Goal: Task Accomplishment & Management: Use online tool/utility

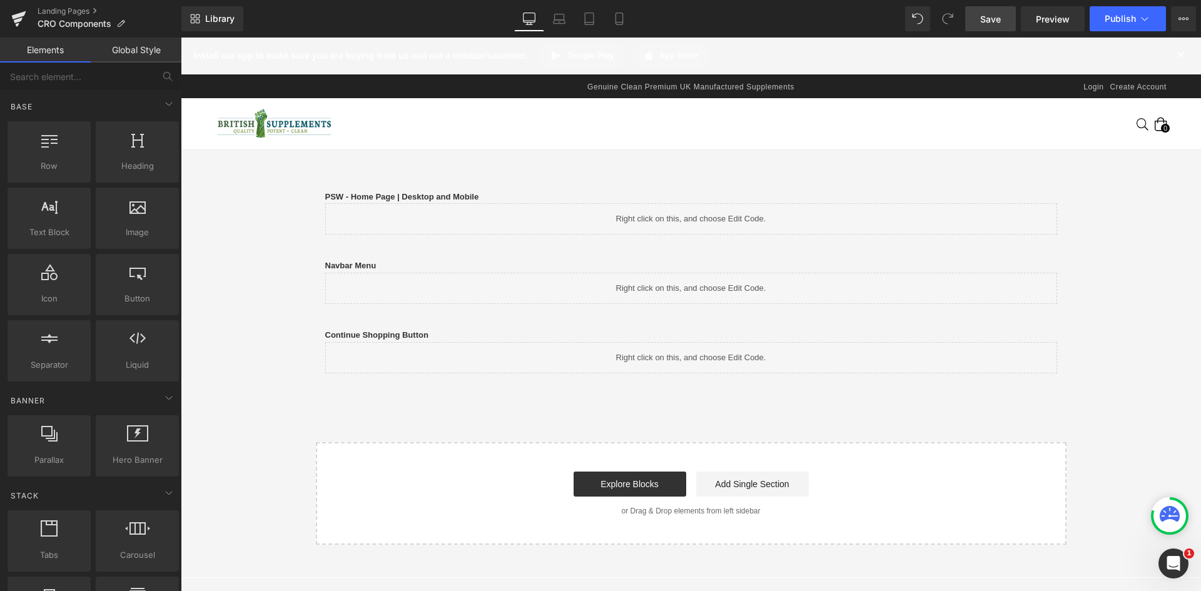
drag, startPoint x: 976, startPoint y: 16, endPoint x: 999, endPoint y: 30, distance: 26.7
click at [976, 16] on link "Save" at bounding box center [990, 18] width 51 height 25
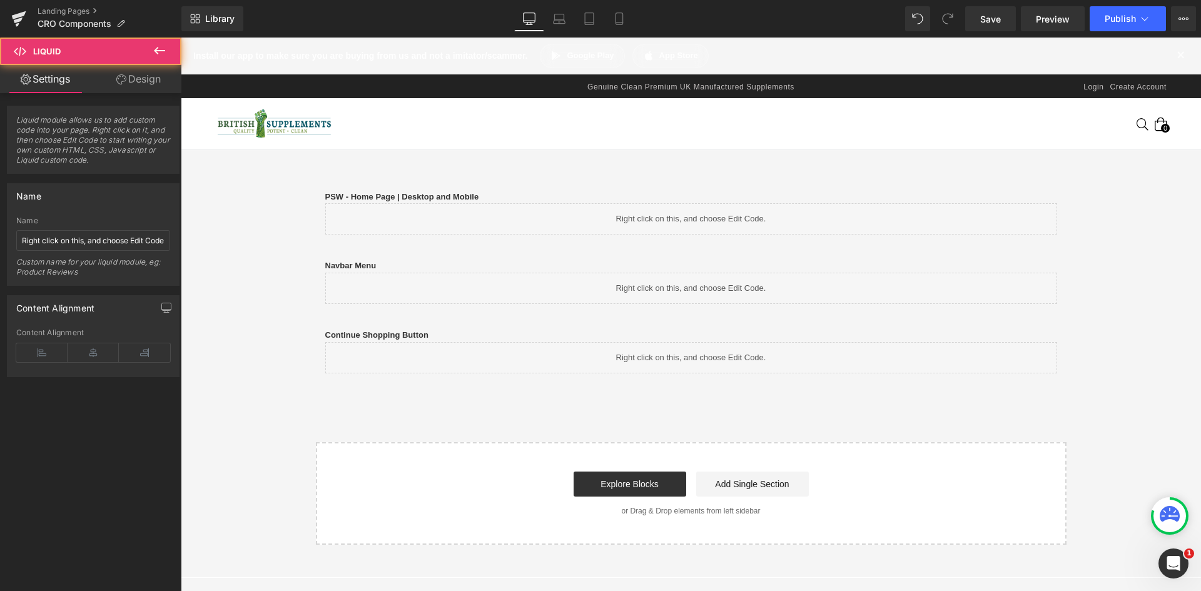
click at [671, 363] on div "Liquid" at bounding box center [691, 357] width 732 height 31
click at [634, 322] on div "Continue Shopping Button Text Block Liquid Row" at bounding box center [691, 344] width 751 height 69
click at [708, 359] on div "Liquid" at bounding box center [691, 357] width 732 height 31
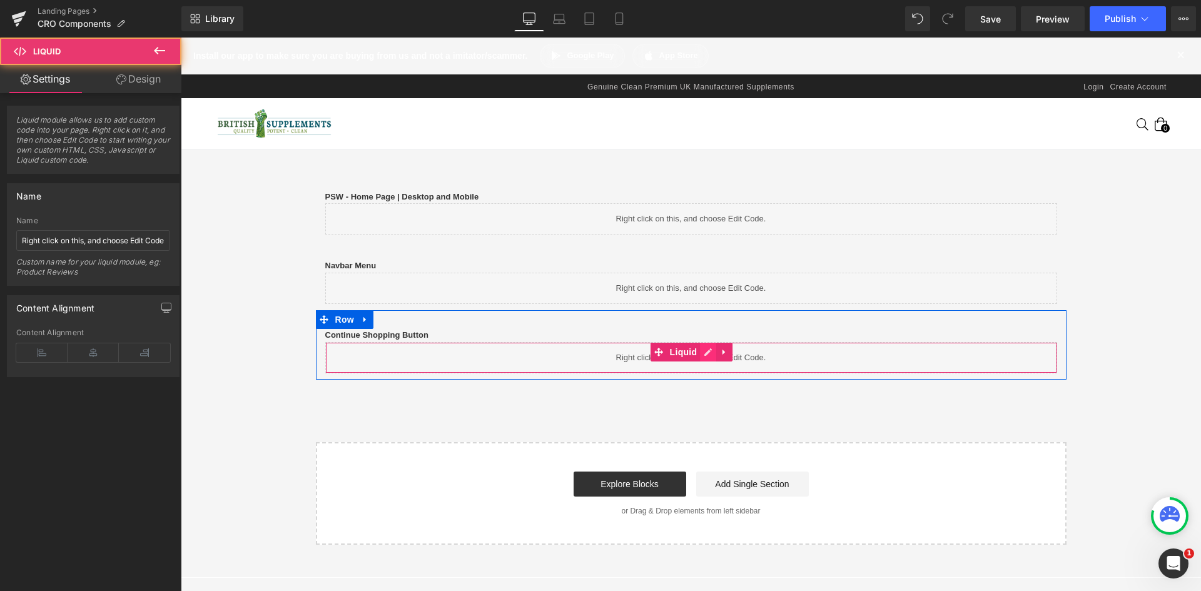
click at [705, 353] on link at bounding box center [708, 352] width 16 height 19
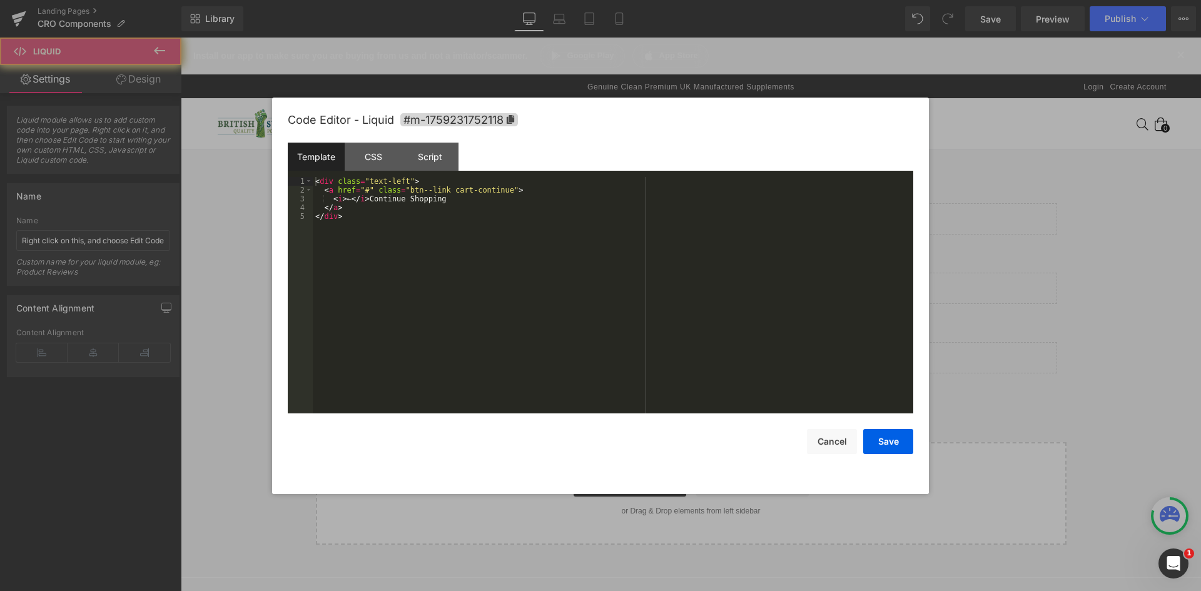
click at [388, 160] on div "CSS" at bounding box center [373, 157] width 57 height 28
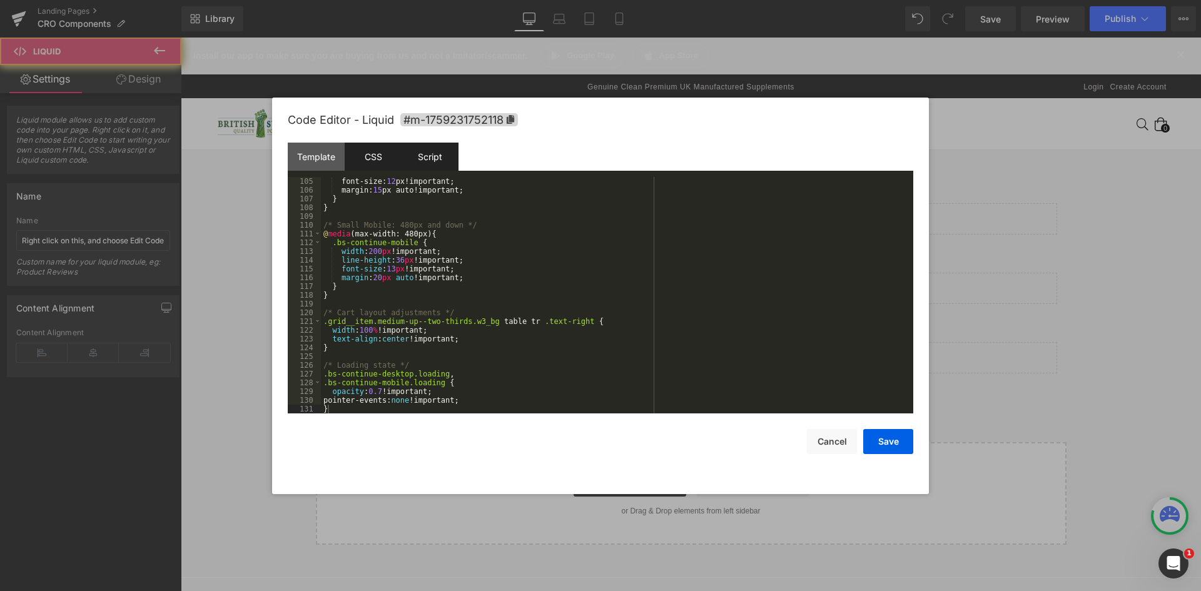
click at [435, 160] on div "Script" at bounding box center [430, 157] width 57 height 28
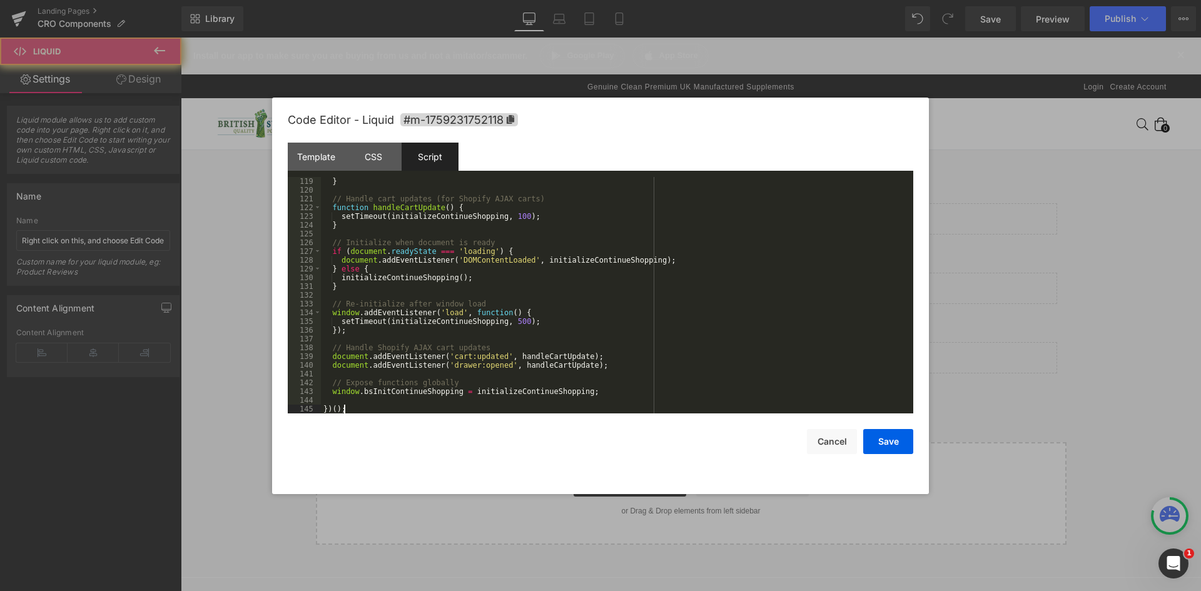
click at [323, 166] on div "Template" at bounding box center [316, 157] width 57 height 28
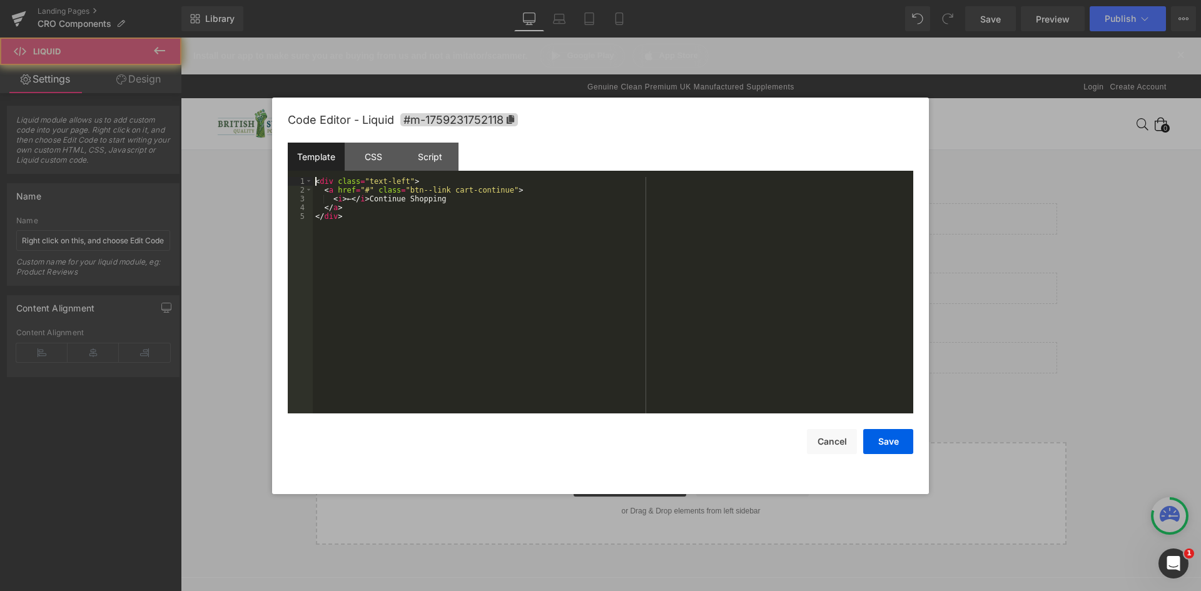
click at [452, 226] on div "< div class = "text-left" > < a href = "#" class = "btn--link cart-continue" > …" at bounding box center [613, 304] width 601 height 254
click at [894, 442] on button "Save" at bounding box center [888, 441] width 50 height 25
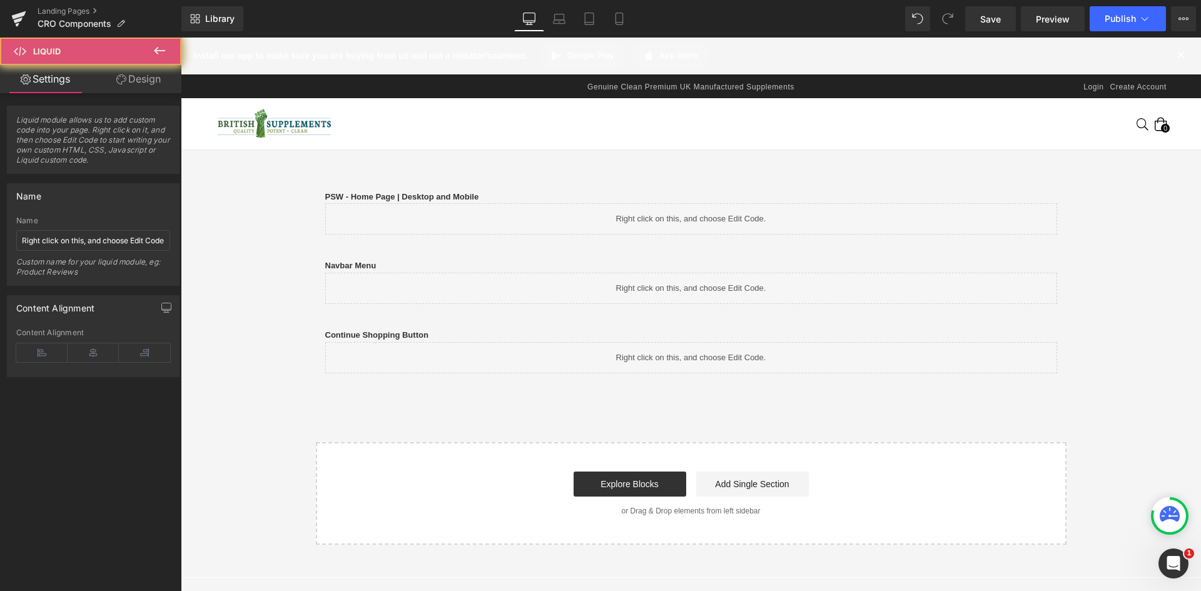
click at [989, 24] on span "Save" at bounding box center [990, 19] width 21 height 13
click at [760, 27] on div "Library Desktop Desktop Laptop Tablet Mobile Saving . . . Preview Publish Sched…" at bounding box center [691, 18] width 1020 height 25
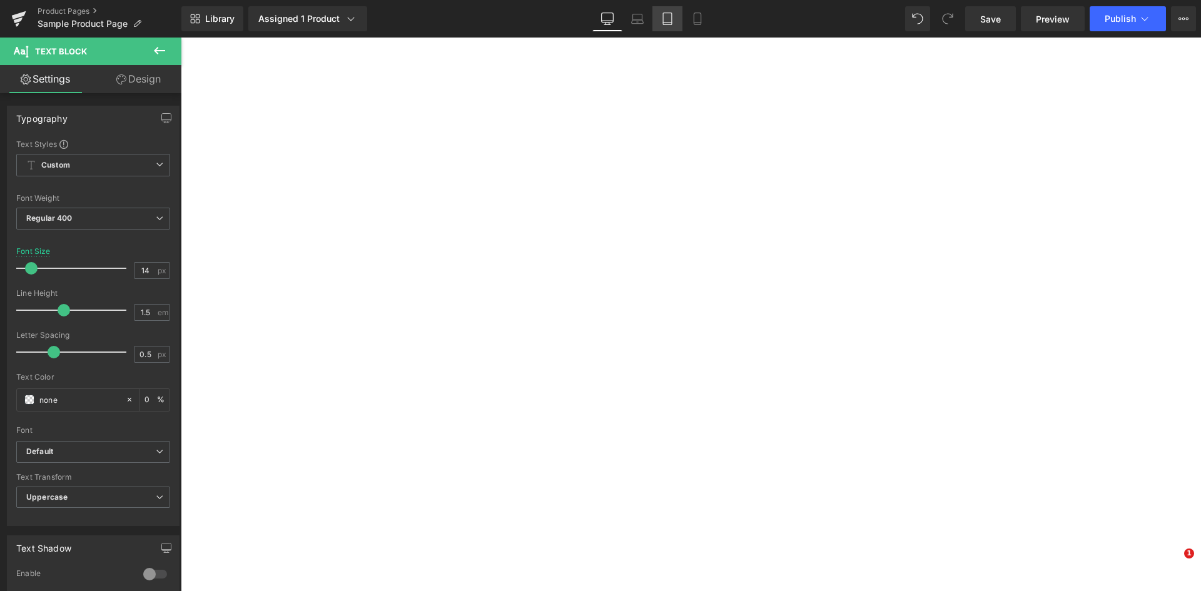
click at [996, 23] on span "Save" at bounding box center [990, 19] width 21 height 13
